Goal: Download file/media

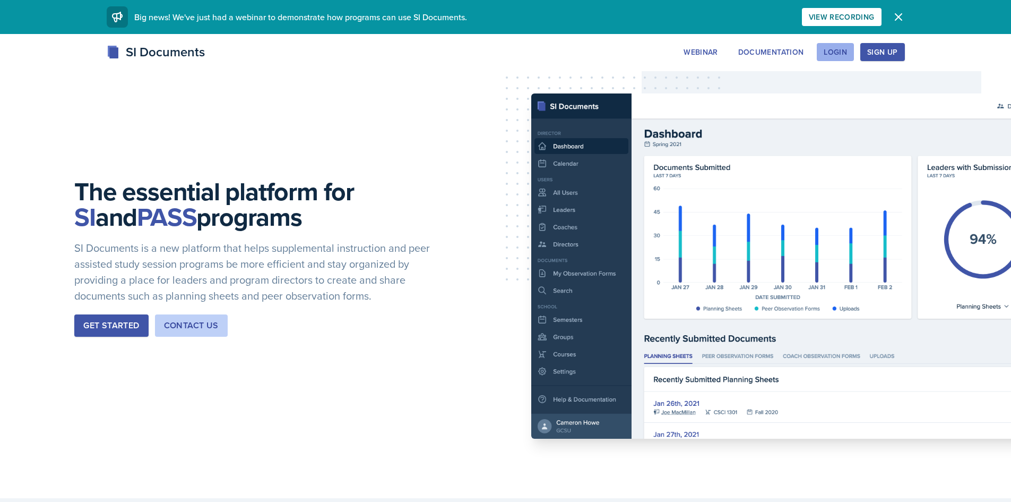
click at [839, 49] on div "Login" at bounding box center [835, 52] width 23 height 8
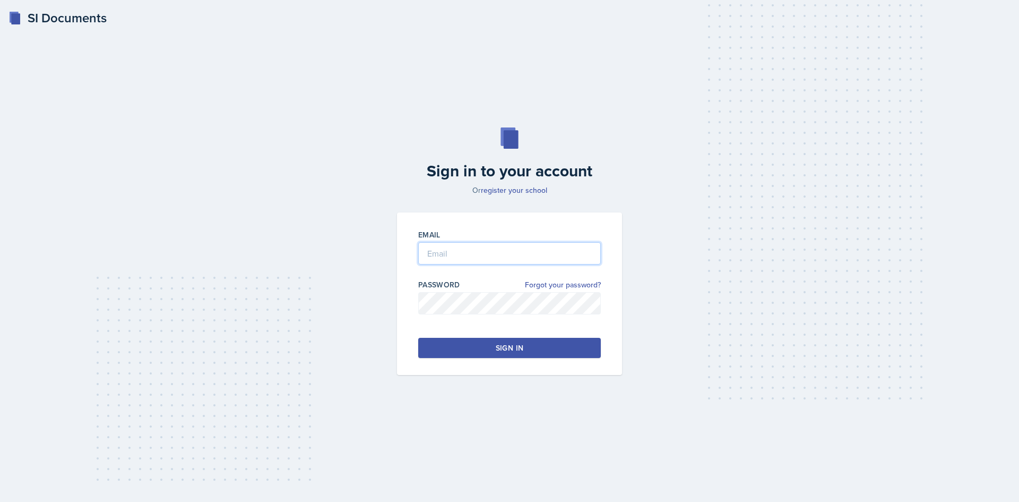
type input "[EMAIL_ADDRESS][DOMAIN_NAME]"
click at [542, 354] on button "Sign in" at bounding box center [509, 348] width 183 height 20
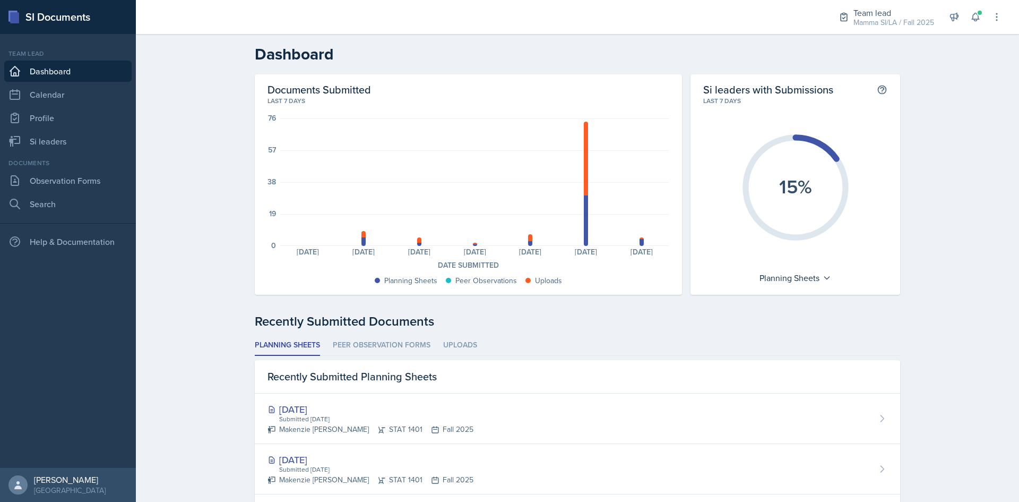
click at [93, 130] on div "Team lead Dashboard Calendar Profile Si leaders" at bounding box center [67, 100] width 127 height 103
click at [89, 142] on link "Si leaders" at bounding box center [67, 141] width 127 height 21
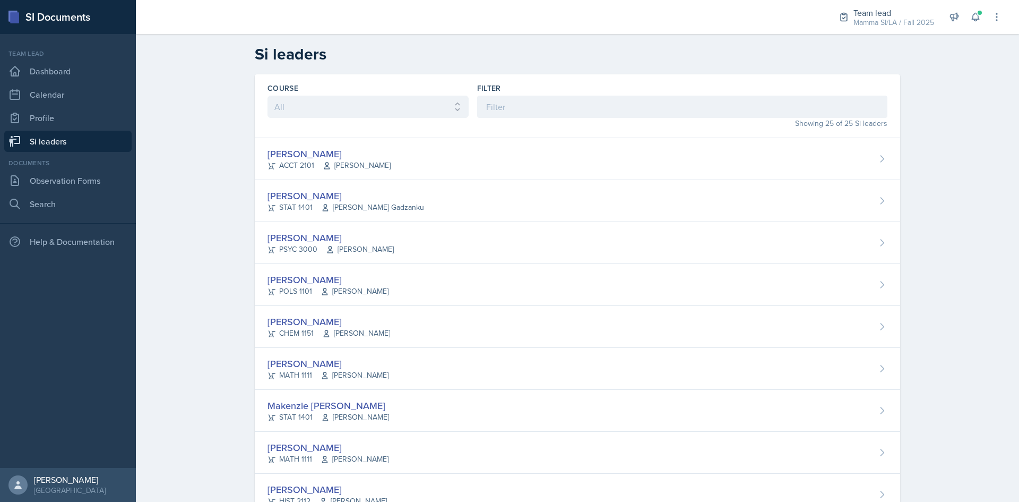
click at [289, 163] on div "ACCT 2101 [PERSON_NAME]" at bounding box center [329, 165] width 123 height 11
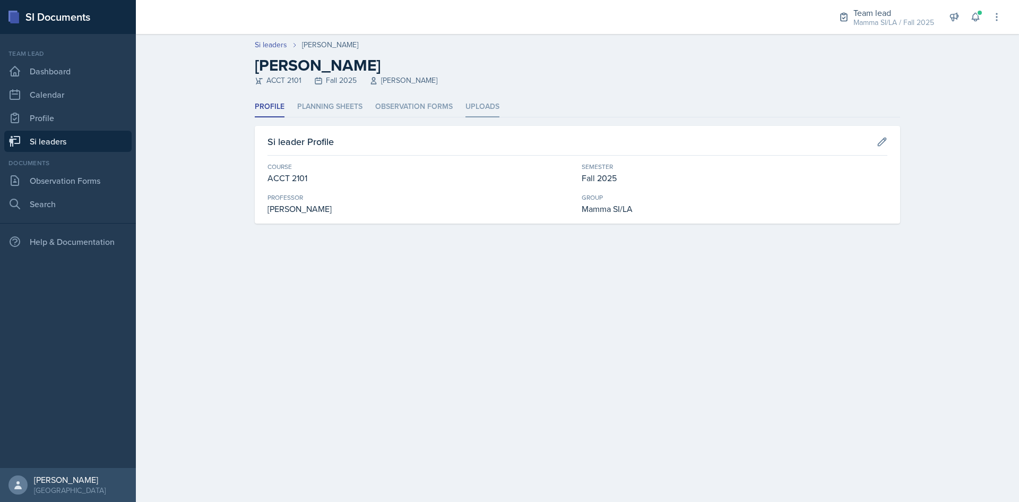
click at [470, 105] on li "Uploads" at bounding box center [483, 107] width 34 height 21
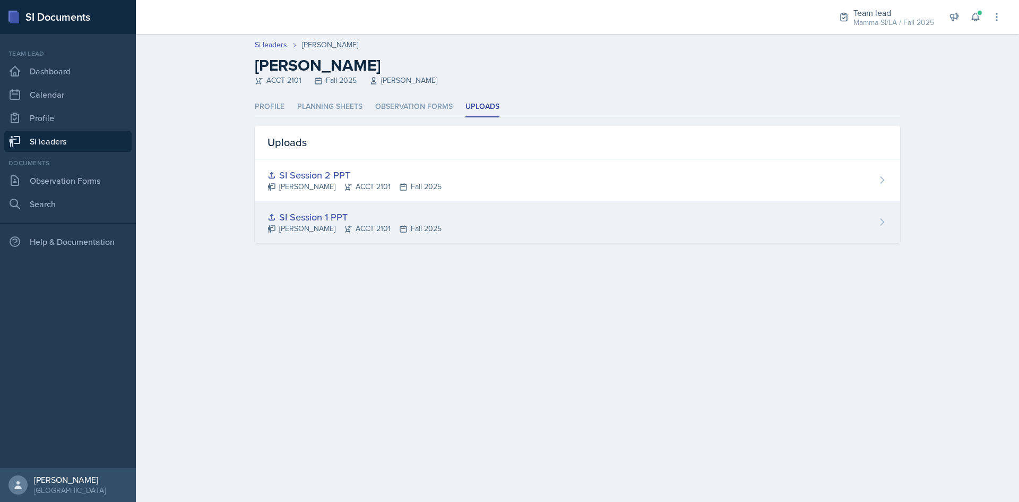
click at [329, 208] on div "SI Session 1 PPT [PERSON_NAME] ACCT 2101 Fall 2025" at bounding box center [578, 221] width 646 height 41
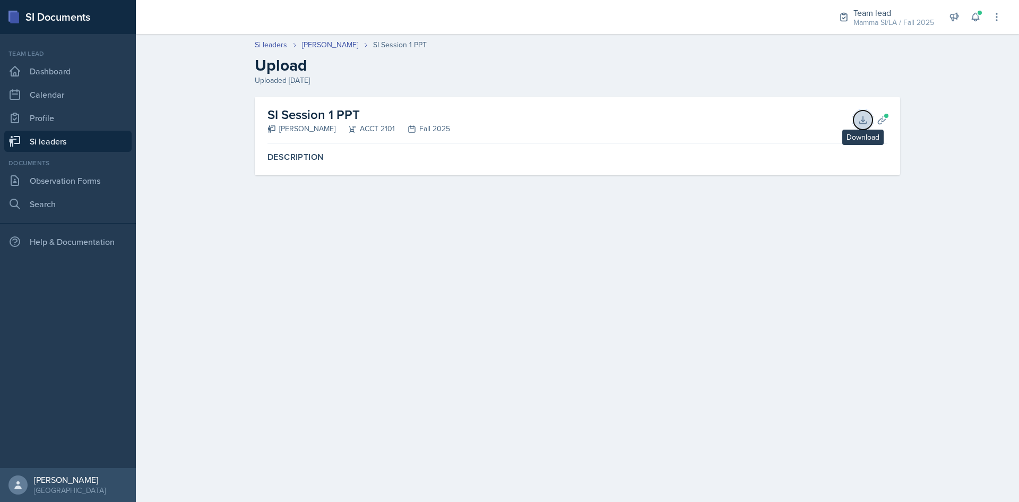
click at [867, 116] on icon at bounding box center [863, 120] width 11 height 11
